Goal: Find specific page/section

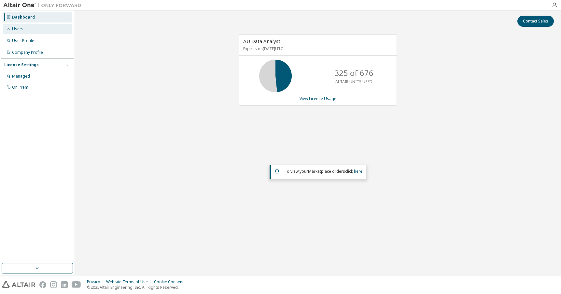
click at [40, 31] on div "Users" at bounding box center [37, 29] width 69 height 10
